Goal: Transaction & Acquisition: Purchase product/service

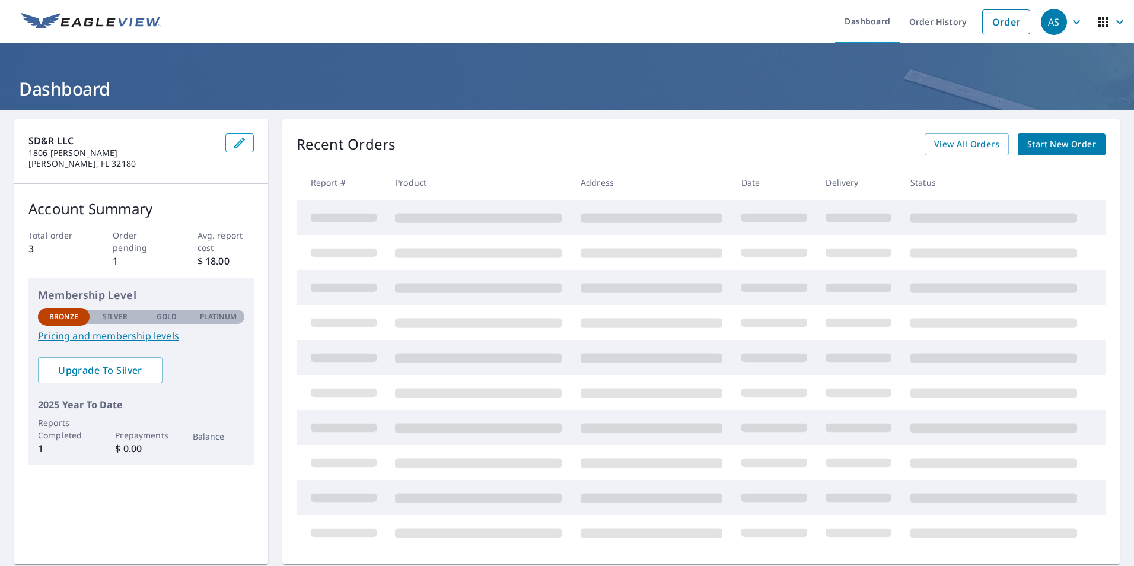
click at [505, 152] on div "Recent Orders View All Orders Start New Order" at bounding box center [701, 144] width 809 height 22
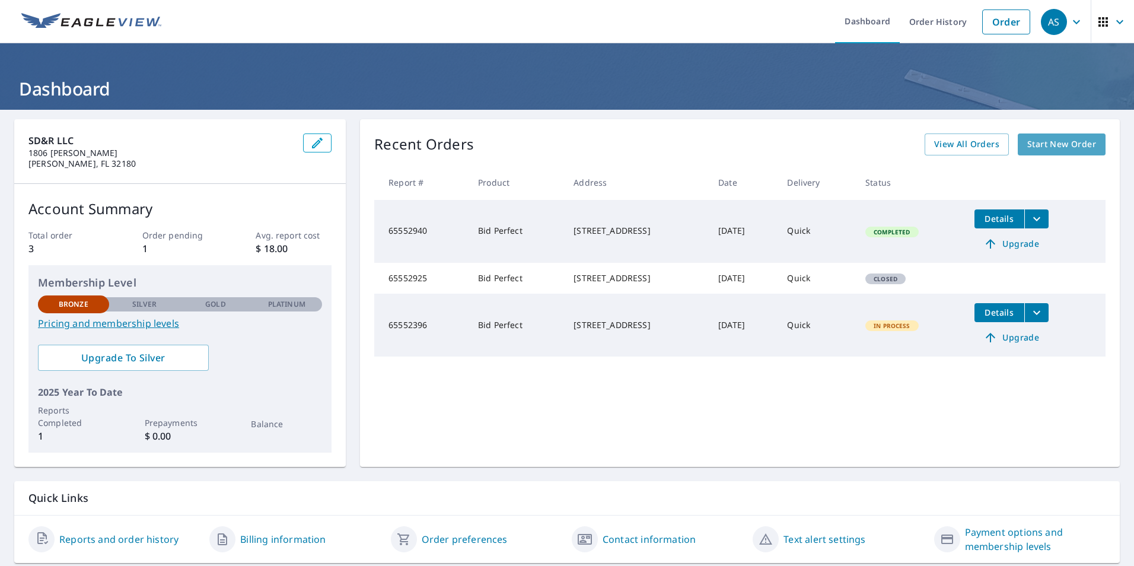
click at [1088, 151] on link "Start New Order" at bounding box center [1062, 144] width 88 height 22
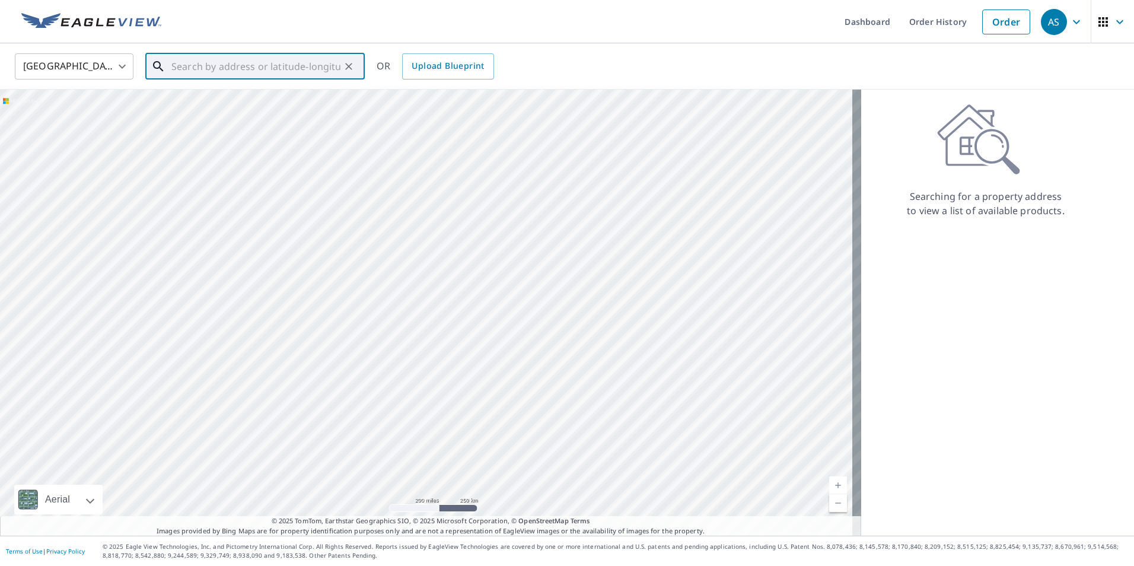
click at [265, 59] on input "text" at bounding box center [255, 66] width 169 height 33
click at [230, 117] on p "[GEOGRAPHIC_DATA]" at bounding box center [262, 114] width 186 height 12
type input "[STREET_ADDRESS][PERSON_NAME]"
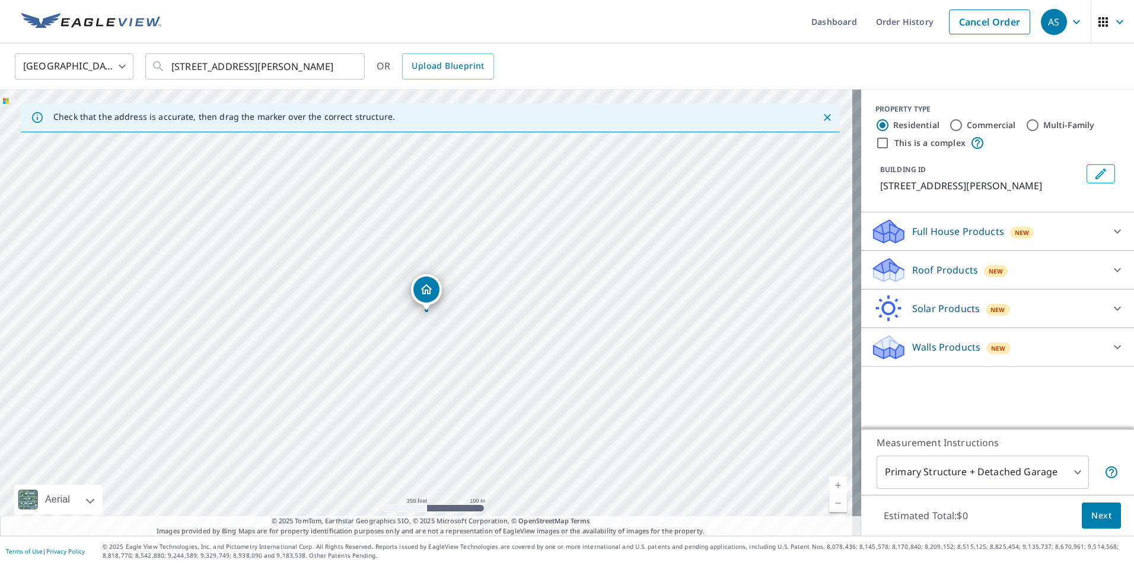
click at [953, 272] on p "Roof Products" at bounding box center [945, 270] width 66 height 14
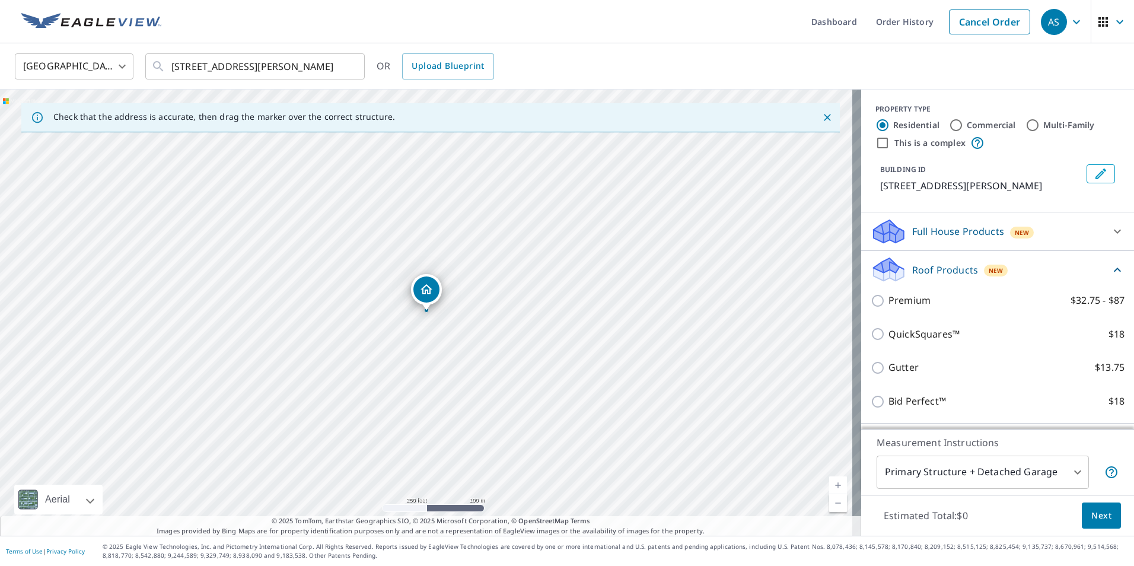
scroll to position [59, 0]
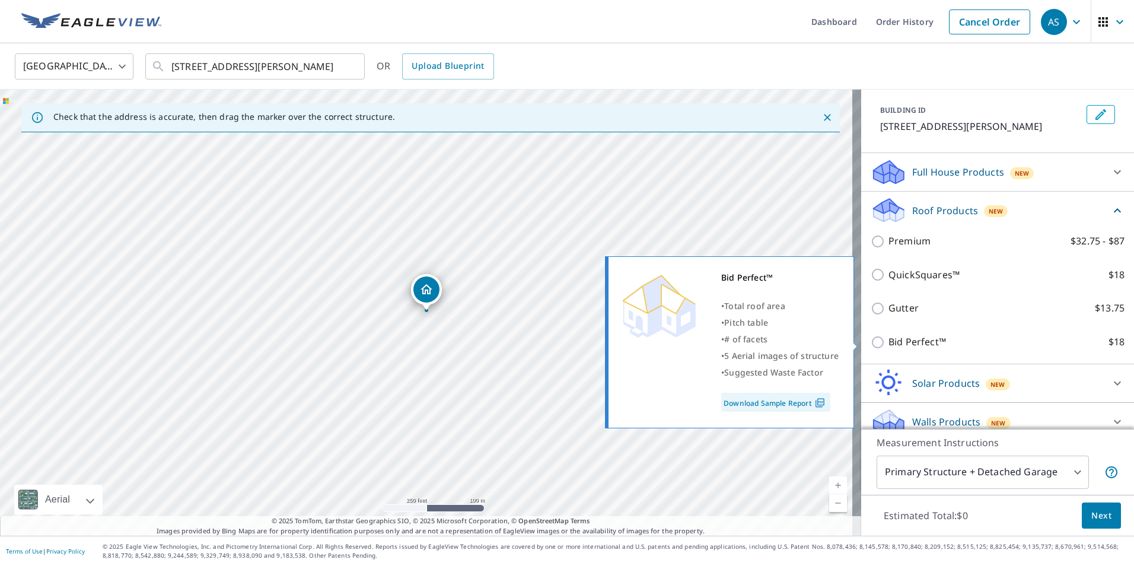
click at [916, 340] on p "Bid Perfect™" at bounding box center [918, 342] width 58 height 15
click at [889, 340] on input "Bid Perfect™ $18" at bounding box center [880, 342] width 18 height 14
checkbox input "true"
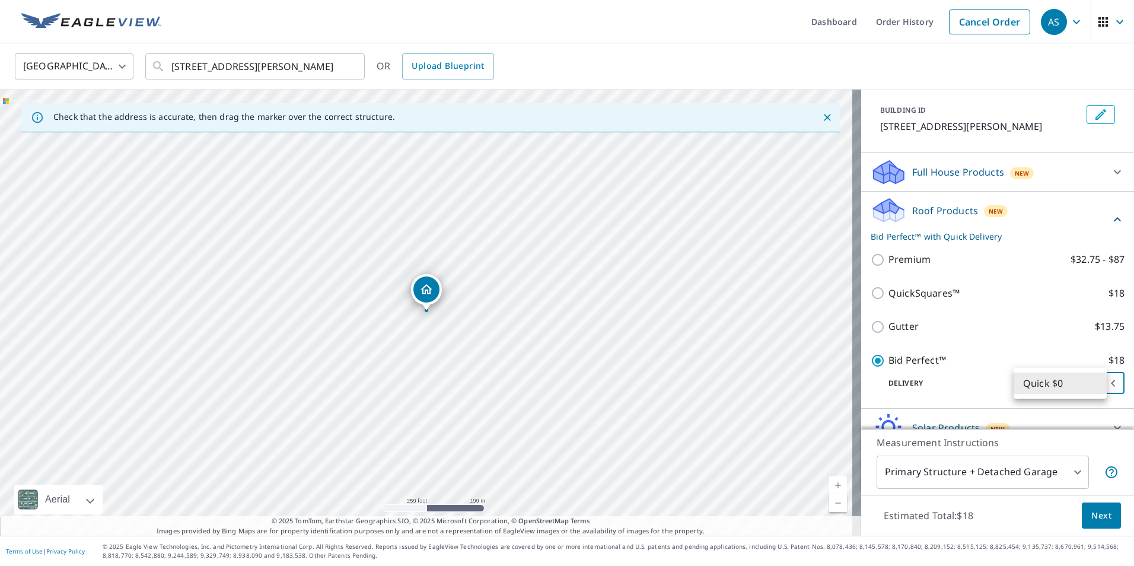
click at [1086, 390] on body "AS AS Dashboard Order History Cancel Order AS [GEOGRAPHIC_DATA] US ​ [STREET_AD…" at bounding box center [567, 283] width 1134 height 566
click at [1086, 390] on li "Quick $0" at bounding box center [1060, 383] width 93 height 21
click at [1099, 508] on span "Next" at bounding box center [1101, 515] width 20 height 15
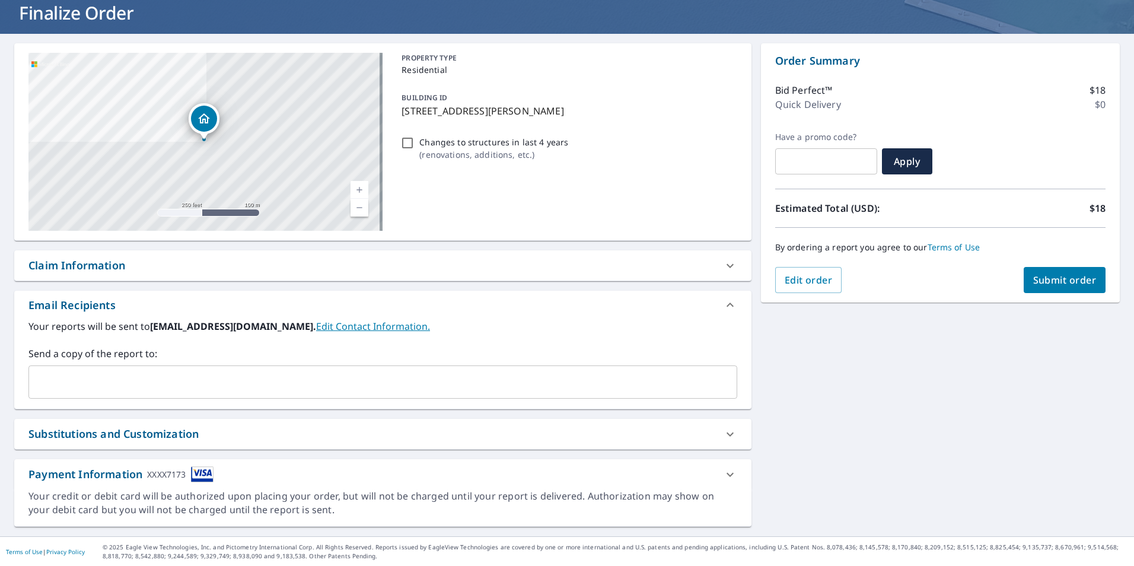
scroll to position [77, 0]
click at [1070, 273] on span "Submit order" at bounding box center [1064, 279] width 63 height 13
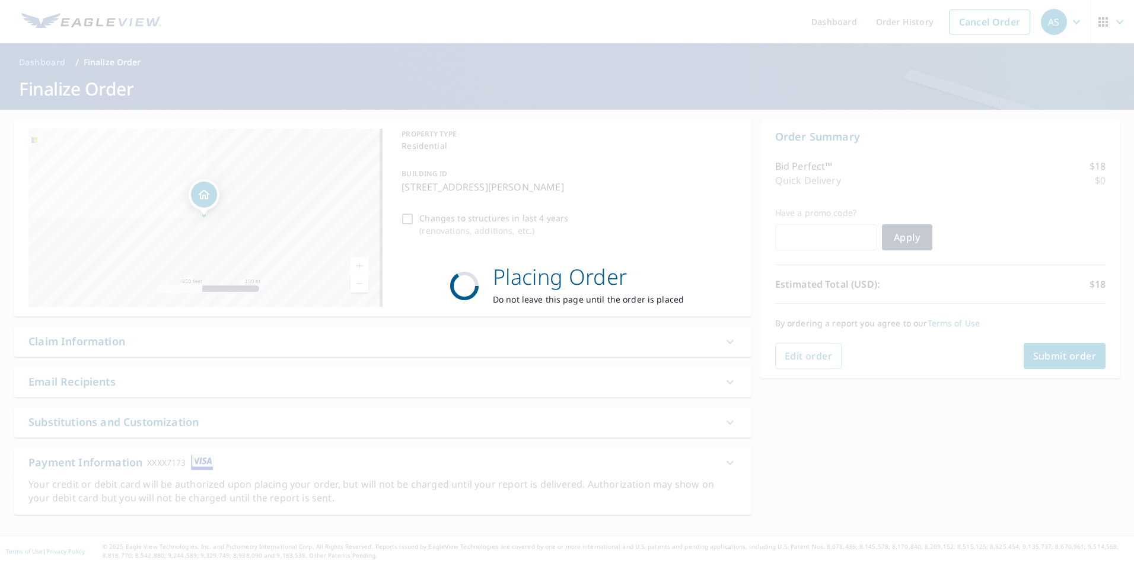
scroll to position [0, 0]
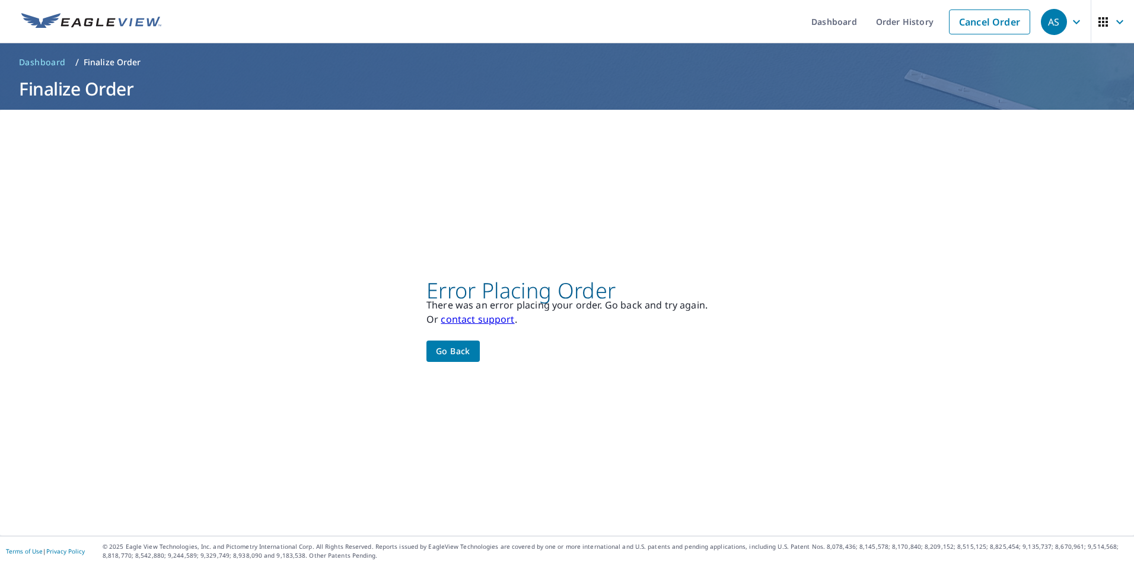
click at [475, 355] on button "Go back" at bounding box center [452, 351] width 53 height 22
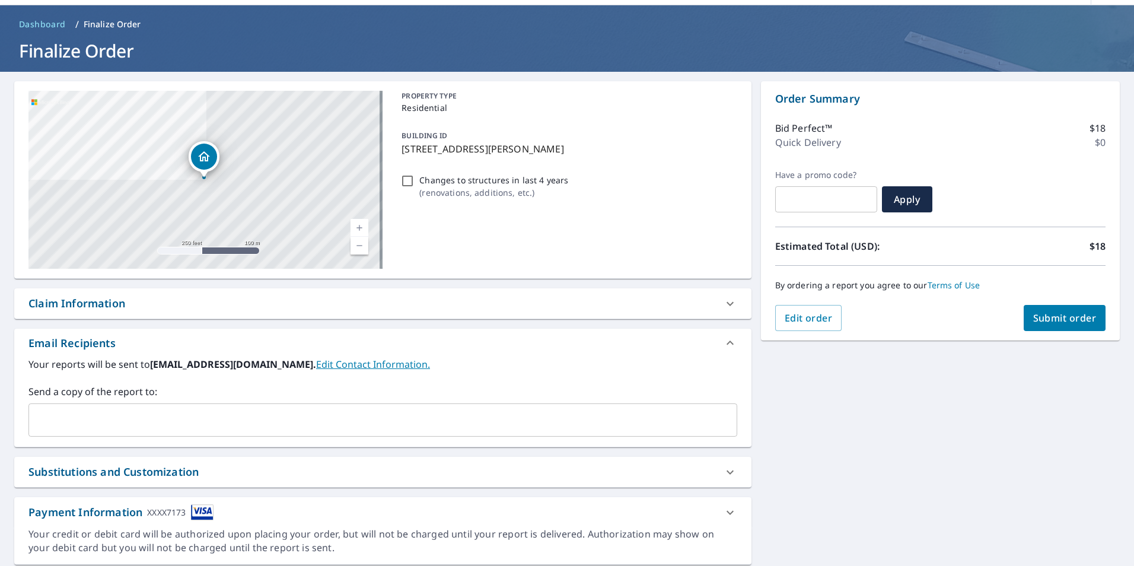
scroll to position [77, 0]
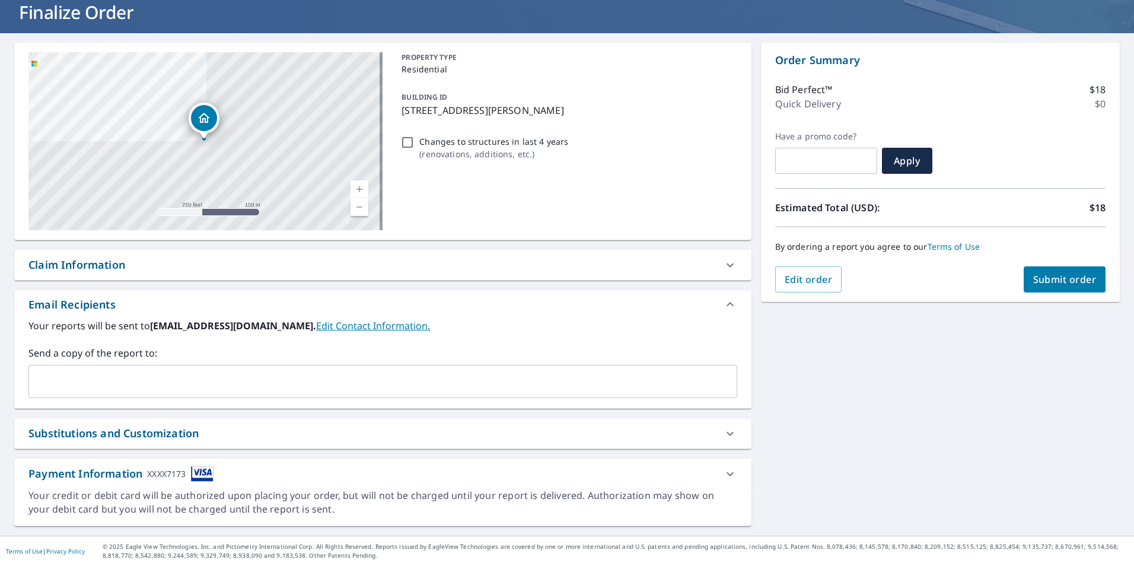
click at [723, 476] on icon at bounding box center [730, 474] width 14 height 14
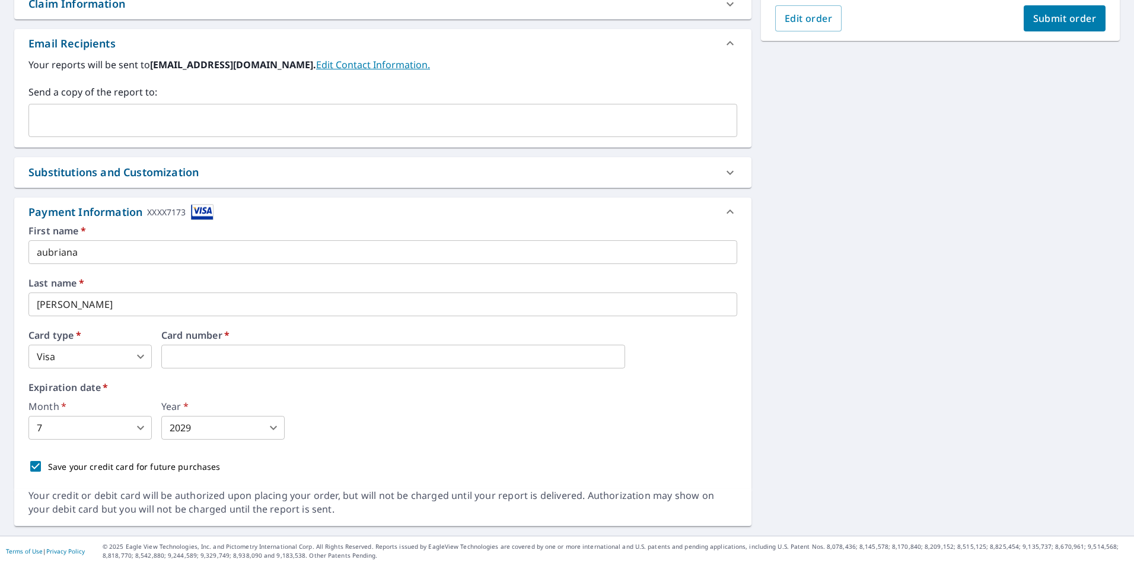
scroll to position [0, 0]
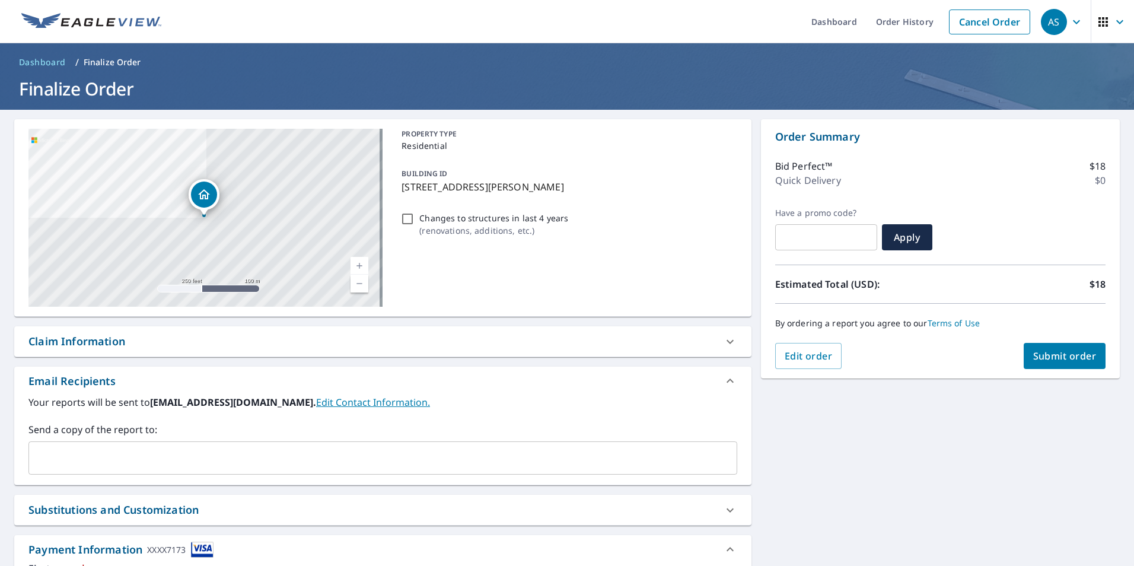
drag, startPoint x: 400, startPoint y: 189, endPoint x: 610, endPoint y: 198, distance: 209.6
click at [621, 199] on div "PROPERTY TYPE Residential BUILDING ID [STREET_ADDRESS][PERSON_NAME] Changes to …" at bounding box center [567, 218] width 340 height 178
drag, startPoint x: 610, startPoint y: 198, endPoint x: 551, endPoint y: 187, distance: 59.7
copy p "[STREET_ADDRESS][PERSON_NAME]"
